Goal: Task Accomplishment & Management: Use online tool/utility

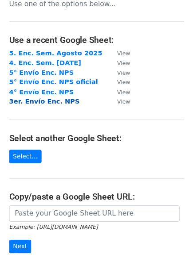
scroll to position [24, 0]
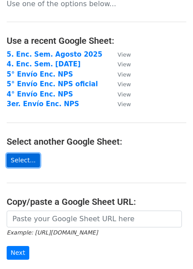
click at [23, 163] on link "Select..." at bounding box center [23, 161] width 33 height 14
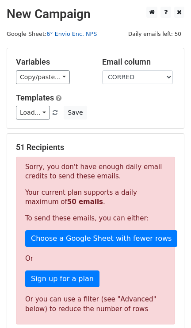
click at [73, 34] on link "6° Envio Enc. NPS" at bounding box center [72, 34] width 51 height 7
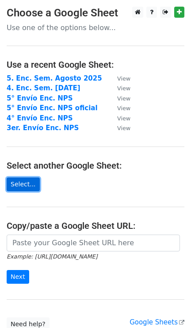
click at [20, 187] on link "Select..." at bounding box center [23, 185] width 33 height 14
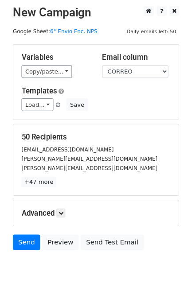
scroll to position [0, 0]
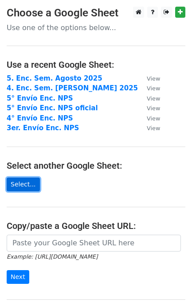
click at [24, 187] on link "Select..." at bounding box center [23, 185] width 33 height 14
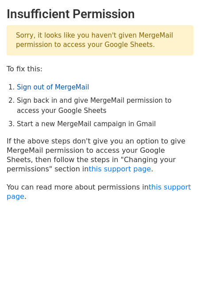
click at [39, 86] on link "Sign out of MergeMail" at bounding box center [53, 87] width 72 height 8
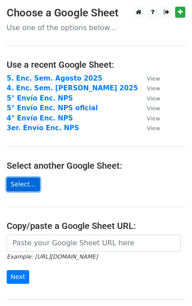
click at [18, 183] on link "Select..." at bounding box center [23, 185] width 33 height 14
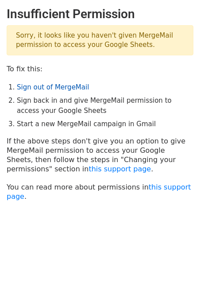
click at [53, 87] on link "Sign out of MergeMail" at bounding box center [53, 87] width 72 height 8
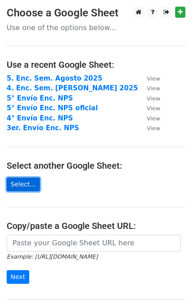
click at [22, 185] on link "Select..." at bounding box center [23, 185] width 33 height 14
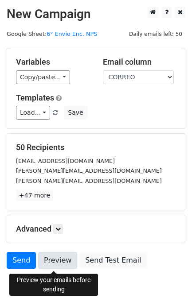
click at [54, 258] on link "Preview" at bounding box center [57, 260] width 39 height 17
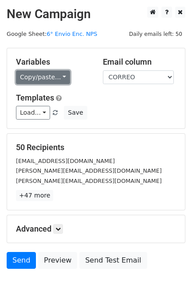
click at [38, 78] on link "Copy/paste..." at bounding box center [43, 77] width 54 height 14
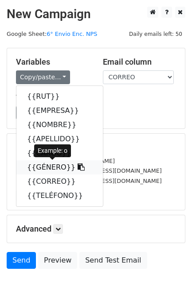
click at [40, 168] on link "{{GÉNERO}}" at bounding box center [59, 167] width 86 height 14
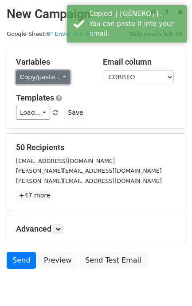
click at [43, 72] on link "Copy/paste..." at bounding box center [43, 77] width 54 height 14
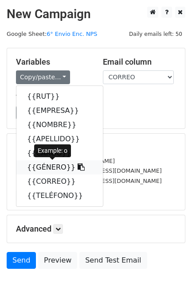
click at [40, 167] on link "{{GÉNERO}}" at bounding box center [59, 167] width 86 height 14
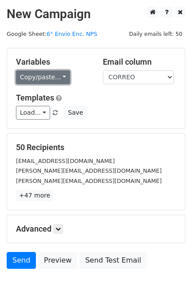
click at [36, 81] on link "Copy/paste..." at bounding box center [43, 77] width 54 height 14
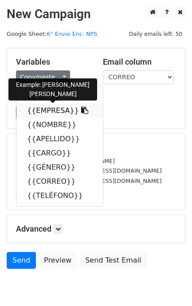
click at [44, 109] on link "{{EMPRESA}}" at bounding box center [59, 111] width 86 height 14
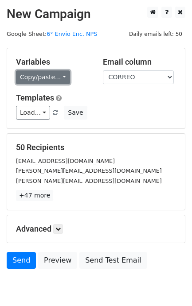
click at [45, 74] on link "Copy/paste..." at bounding box center [43, 77] width 54 height 14
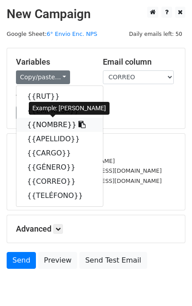
click at [47, 124] on link "{{NOMBRE}}" at bounding box center [59, 125] width 86 height 14
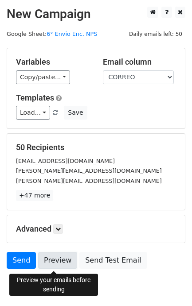
click at [51, 265] on link "Preview" at bounding box center [57, 260] width 39 height 17
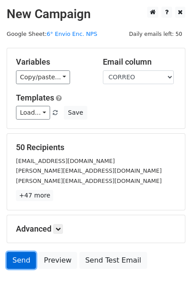
click at [18, 263] on link "Send" at bounding box center [21, 260] width 29 height 17
